Goal: Task Accomplishment & Management: Complete application form

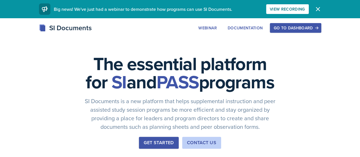
click at [312, 28] on div "Go to Dashboard" at bounding box center [295, 28] width 44 height 5
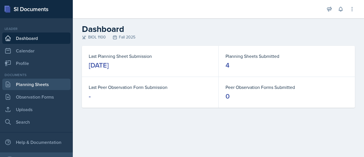
click at [41, 85] on link "Planning Sheets" at bounding box center [36, 83] width 68 height 11
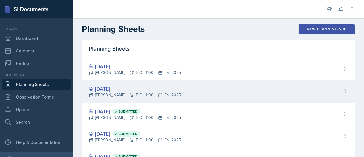
click at [103, 89] on div "[DATE]" at bounding box center [135, 89] width 92 height 8
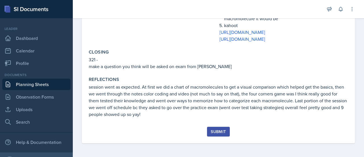
scroll to position [234, 0]
click at [215, 132] on div "Submit" at bounding box center [218, 131] width 15 height 5
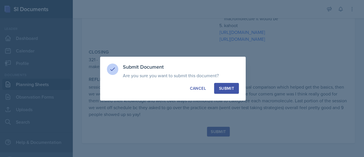
click at [233, 92] on button "Submit" at bounding box center [226, 88] width 25 height 11
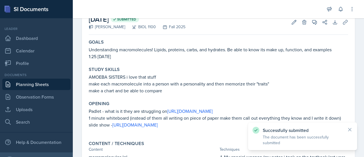
scroll to position [0, 0]
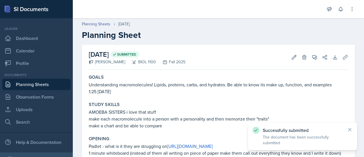
click at [48, 86] on link "Planning Sheets" at bounding box center [36, 83] width 68 height 11
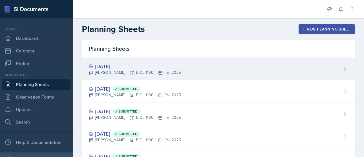
click at [112, 65] on div "[DATE]" at bounding box center [135, 66] width 92 height 8
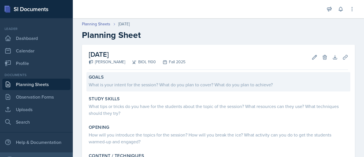
click at [138, 79] on div "Goals" at bounding box center [218, 77] width 259 height 6
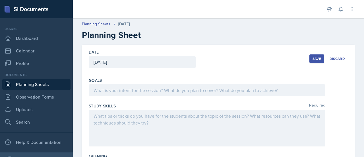
click at [135, 87] on div at bounding box center [207, 90] width 236 height 12
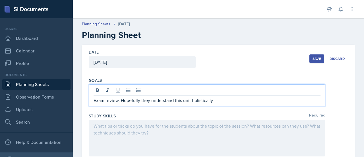
click at [155, 132] on div at bounding box center [207, 138] width 236 height 36
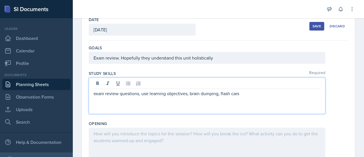
scroll to position [27, 0]
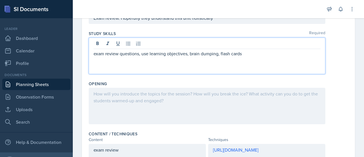
click at [209, 102] on div at bounding box center [207, 106] width 236 height 36
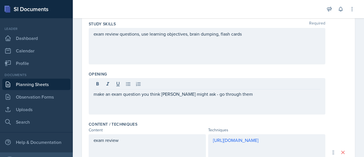
click at [93, 94] on div "make an exam question you think [PERSON_NAME] might ask - go through them" at bounding box center [207, 96] width 236 height 36
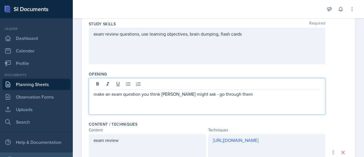
click at [93, 93] on div "make an exam question you think [PERSON_NAME] might ask - go through them" at bounding box center [207, 96] width 236 height 36
click at [95, 92] on p "make an exam question you think [PERSON_NAME] might ask - go through them" at bounding box center [207, 93] width 227 height 7
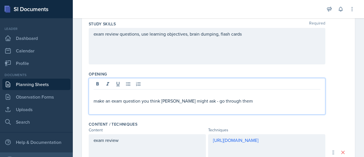
click at [103, 90] on p at bounding box center [207, 93] width 227 height 7
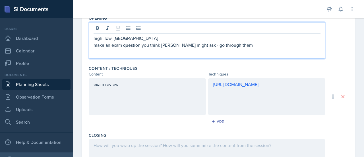
scroll to position [138, 0]
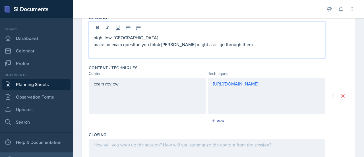
click at [156, 84] on p "exam review" at bounding box center [147, 83] width 107 height 7
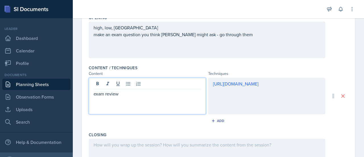
scroll to position [148, 0]
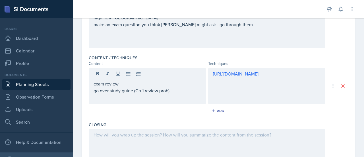
click at [242, 87] on div "[URL][DOMAIN_NAME]" at bounding box center [266, 86] width 117 height 36
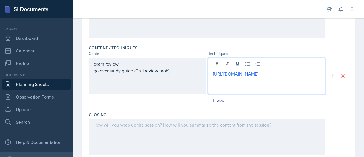
click at [299, 72] on p "[URL][DOMAIN_NAME]" at bounding box center [266, 73] width 107 height 7
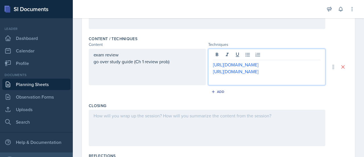
scroll to position [168, 0]
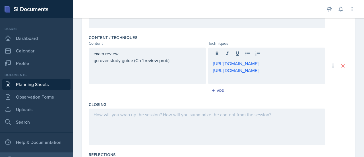
click at [221, 123] on div at bounding box center [207, 126] width 236 height 36
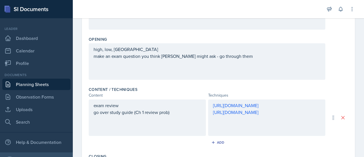
scroll to position [117, 0]
click at [238, 102] on div "[URL][DOMAIN_NAME] [URL][DOMAIN_NAME]" at bounding box center [266, 117] width 117 height 36
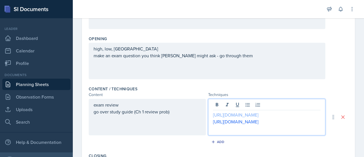
click at [249, 114] on link "[URL][DOMAIN_NAME]" at bounding box center [235, 114] width 45 height 6
click at [241, 125] on p "[URL][DOMAIN_NAME]" at bounding box center [266, 121] width 107 height 7
click at [244, 131] on link "[URL][DOMAIN_NAME]" at bounding box center [235, 128] width 45 height 6
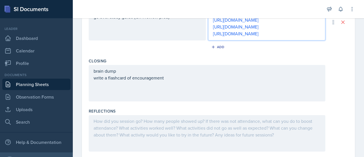
scroll to position [211, 0]
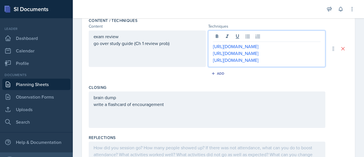
click at [179, 43] on p "go over study guide (Ch 1 review prob)" at bounding box center [147, 43] width 107 height 7
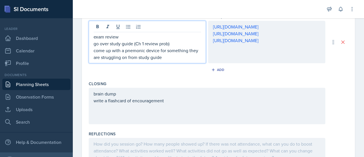
click at [185, 102] on div "brain dump write a flashcard of encouragement" at bounding box center [207, 97] width 227 height 14
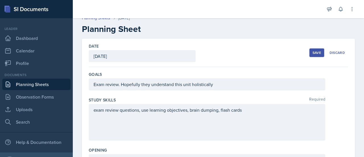
scroll to position [0, 0]
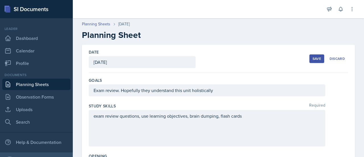
click at [312, 61] on div "Save" at bounding box center [316, 58] width 9 height 5
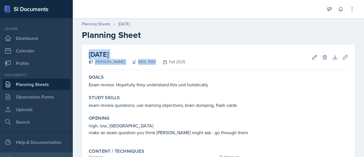
drag, startPoint x: 175, startPoint y: 64, endPoint x: 217, endPoint y: 37, distance: 49.8
click at [217, 37] on div "Planning Sheets [DATE] Planning Sheet [DATE] [PERSON_NAME] BIOL 1100 Fall 2025 …" at bounding box center [218, 152] width 291 height 275
click at [217, 37] on h2 "Planning Sheet" at bounding box center [218, 35] width 273 height 10
